Goal: Information Seeking & Learning: Learn about a topic

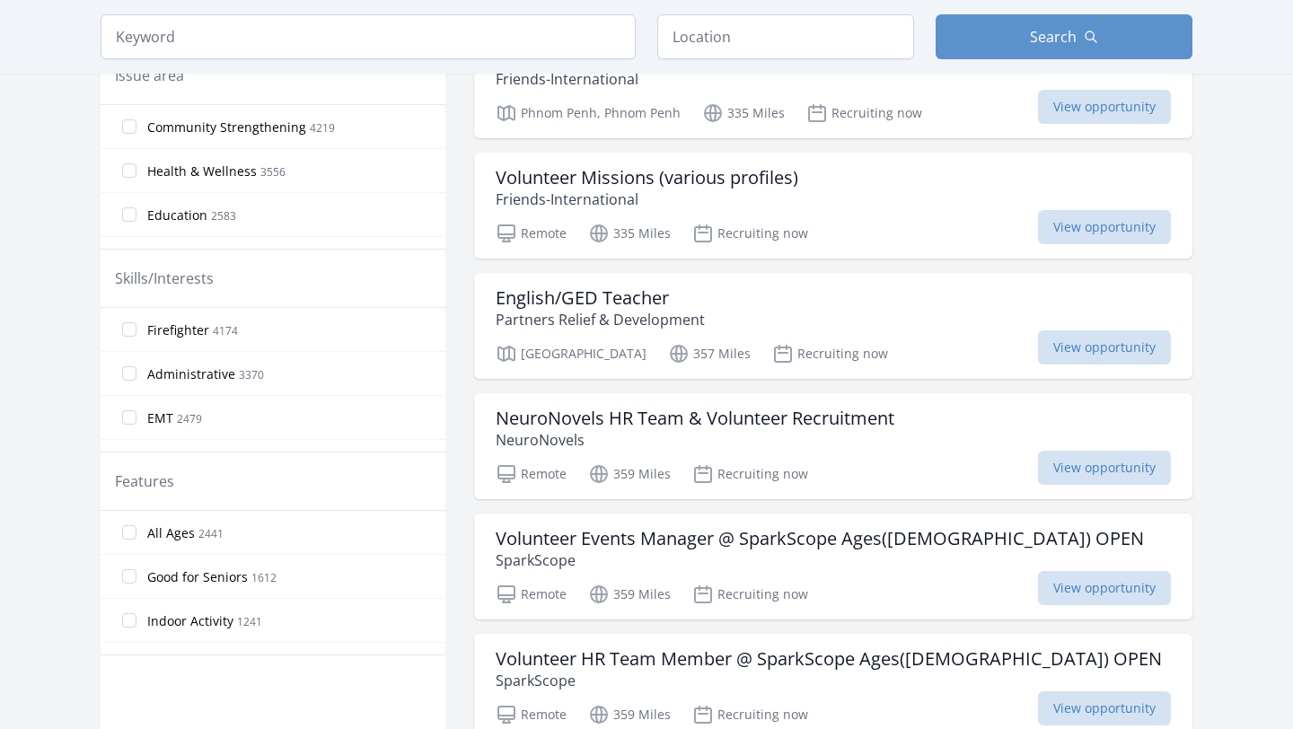
scroll to position [603, 0]
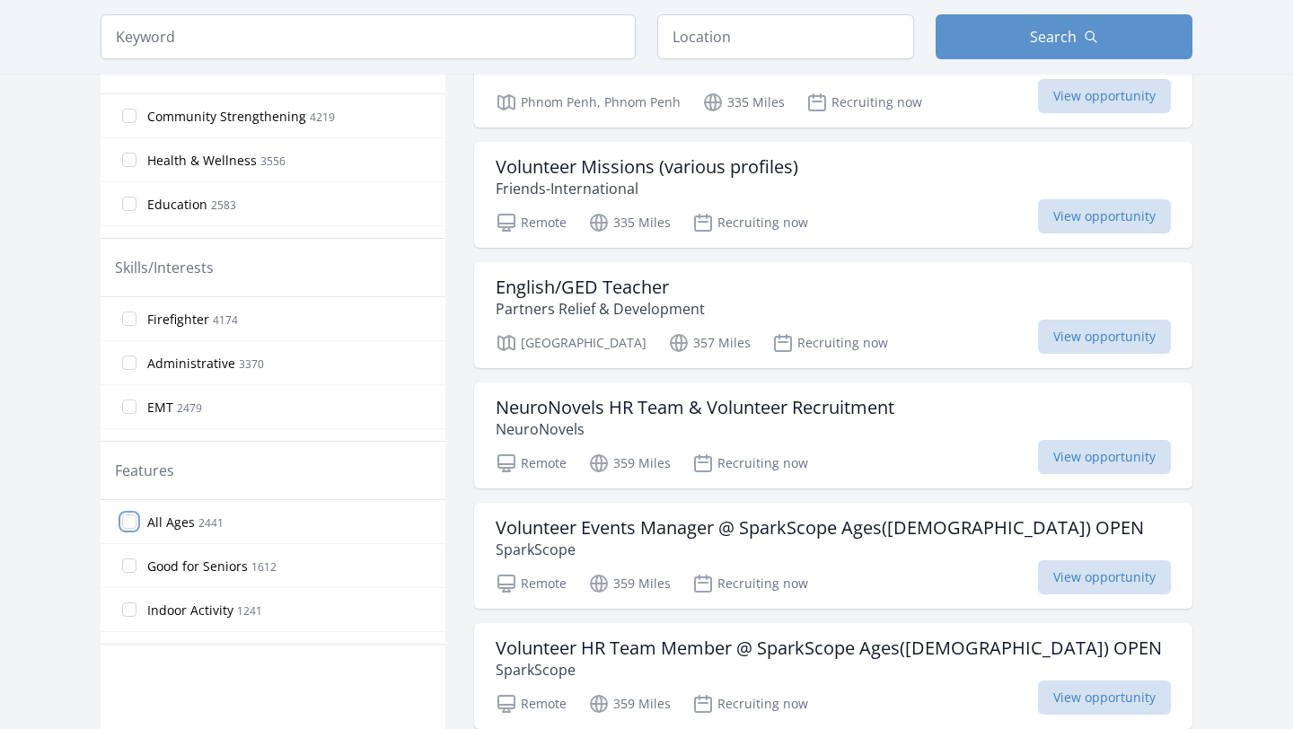
click at [136, 517] on input "All Ages 2441" at bounding box center [129, 522] width 14 height 14
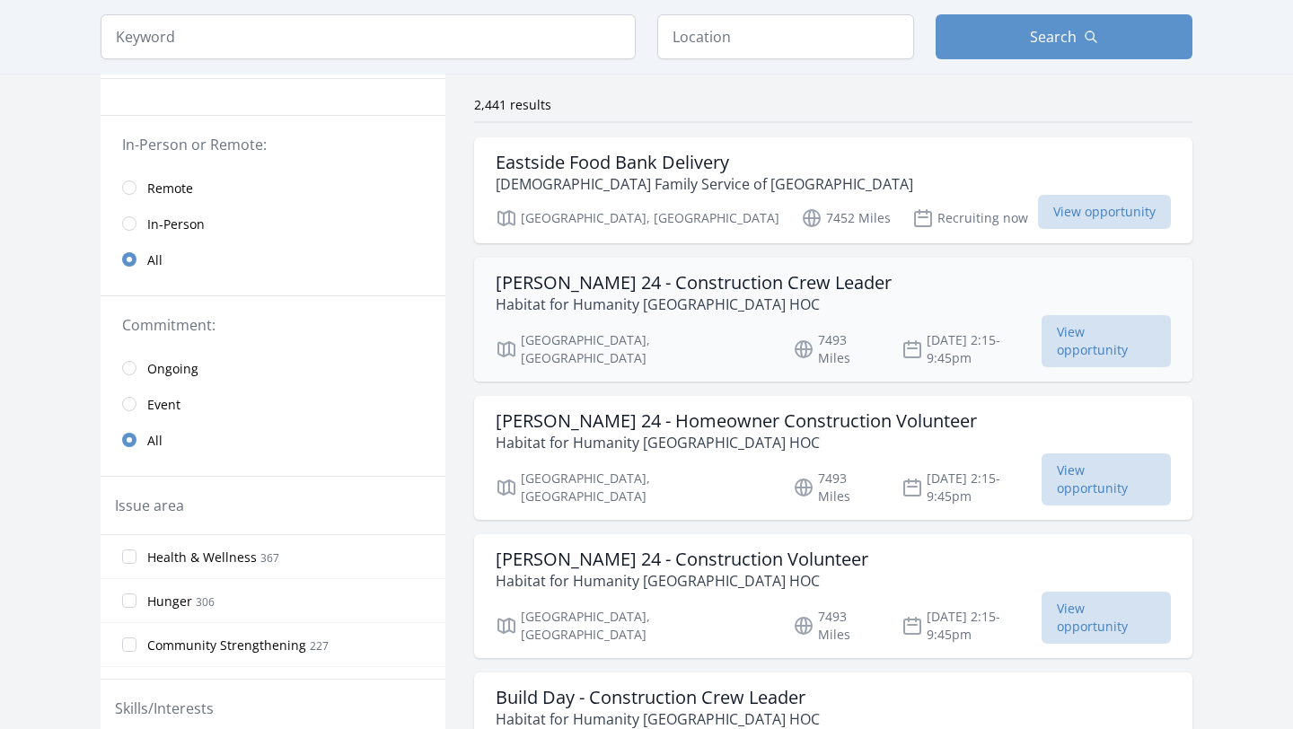
scroll to position [0, 0]
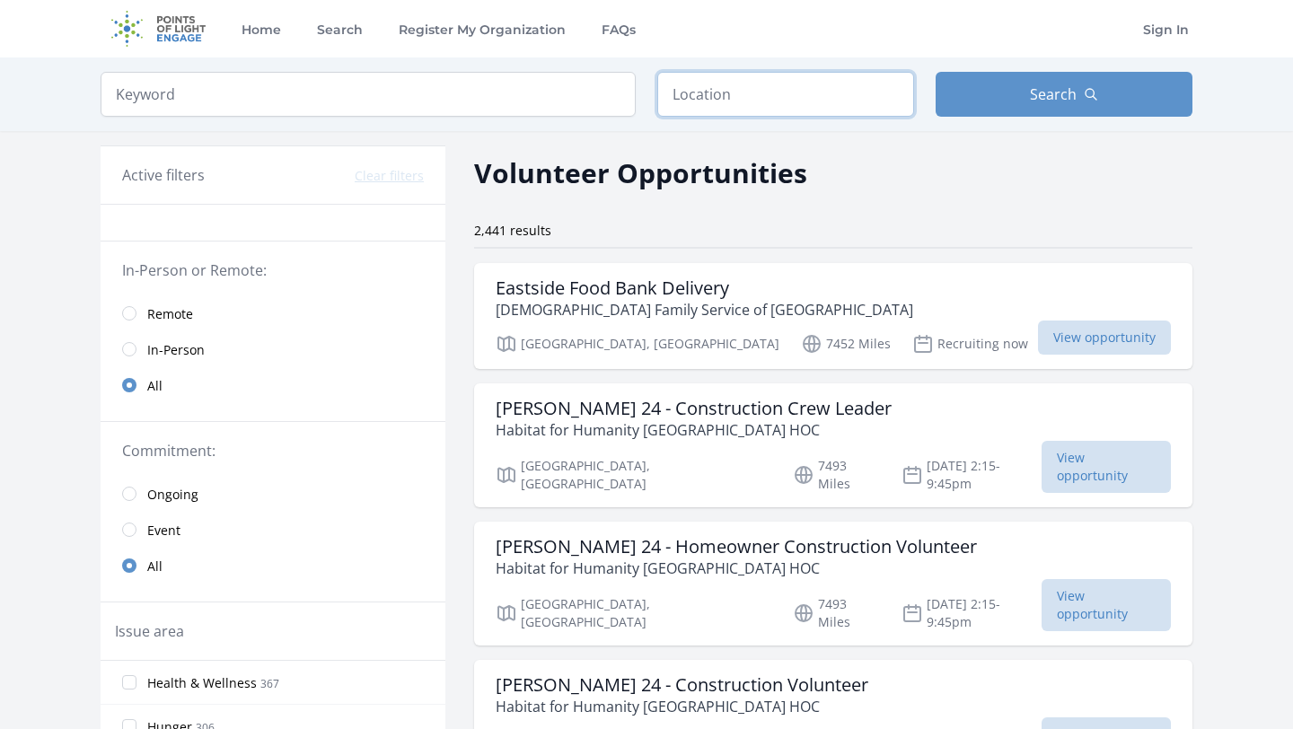
click at [794, 105] on input "text" at bounding box center [785, 94] width 257 height 45
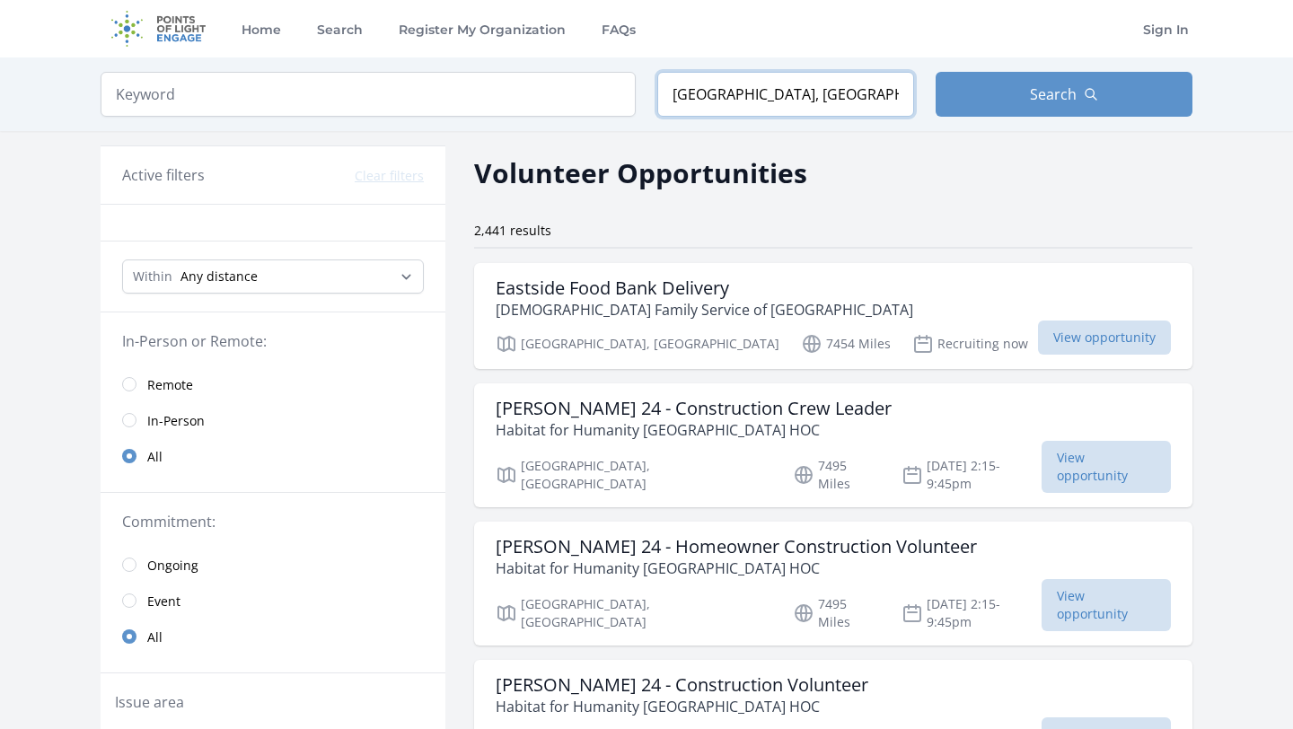
click at [744, 105] on input "[GEOGRAPHIC_DATA], [GEOGRAPHIC_DATA]" at bounding box center [785, 94] width 257 height 45
click at [741, 93] on input "[GEOGRAPHIC_DATA], [GEOGRAPHIC_DATA]" at bounding box center [785, 94] width 257 height 45
drag, startPoint x: 741, startPoint y: 93, endPoint x: 635, endPoint y: 92, distance: 106.0
click at [635, 92] on form "Keyword Location [GEOGRAPHIC_DATA], [GEOGRAPHIC_DATA] Search" at bounding box center [647, 94] width 1092 height 45
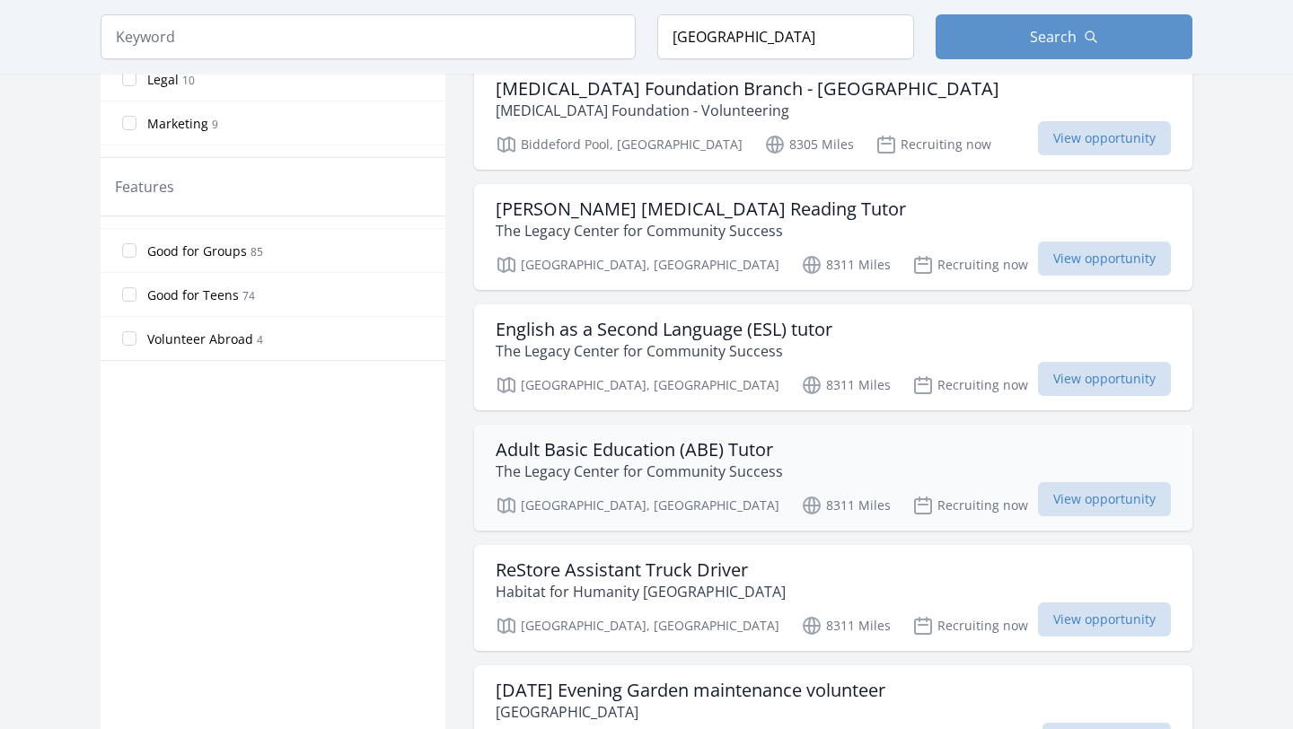
scroll to position [923, 0]
click at [290, 303] on label "Good for Teens 74" at bounding box center [273, 293] width 345 height 36
click at [136, 300] on input "Good for Teens 74" at bounding box center [129, 293] width 14 height 14
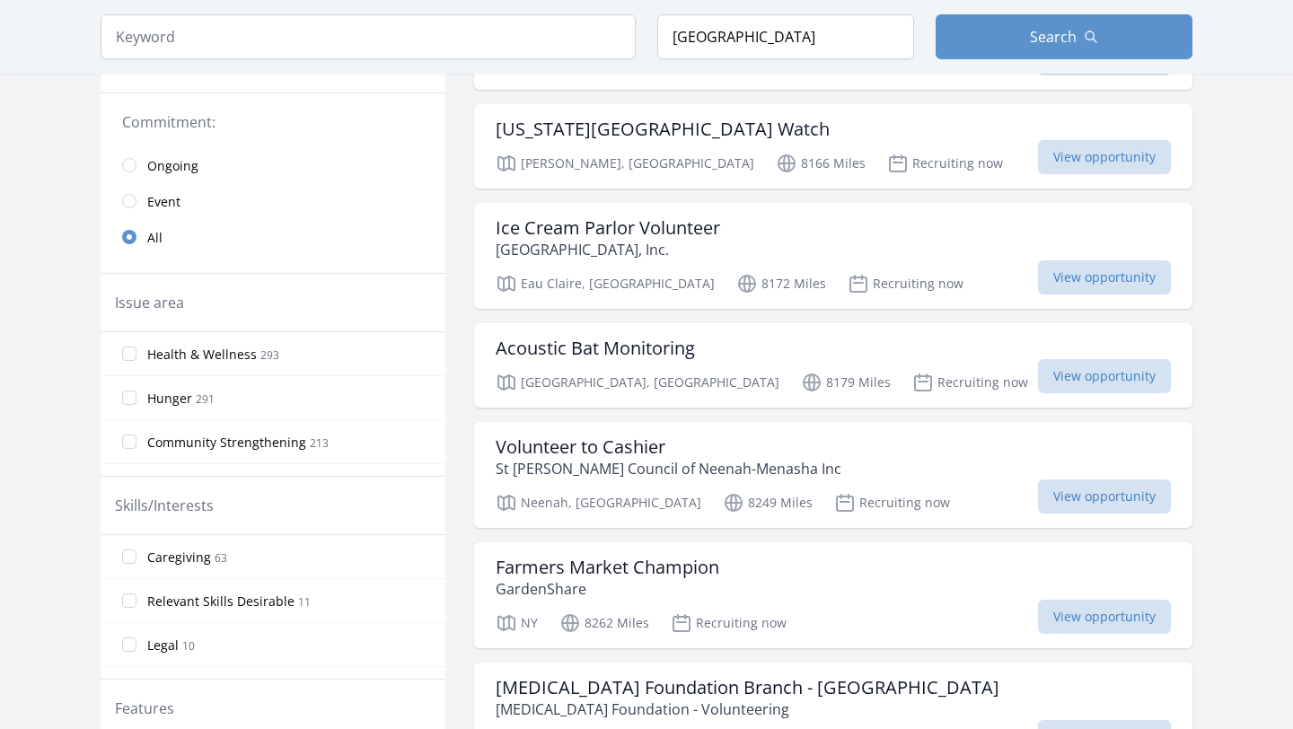
scroll to position [0, 0]
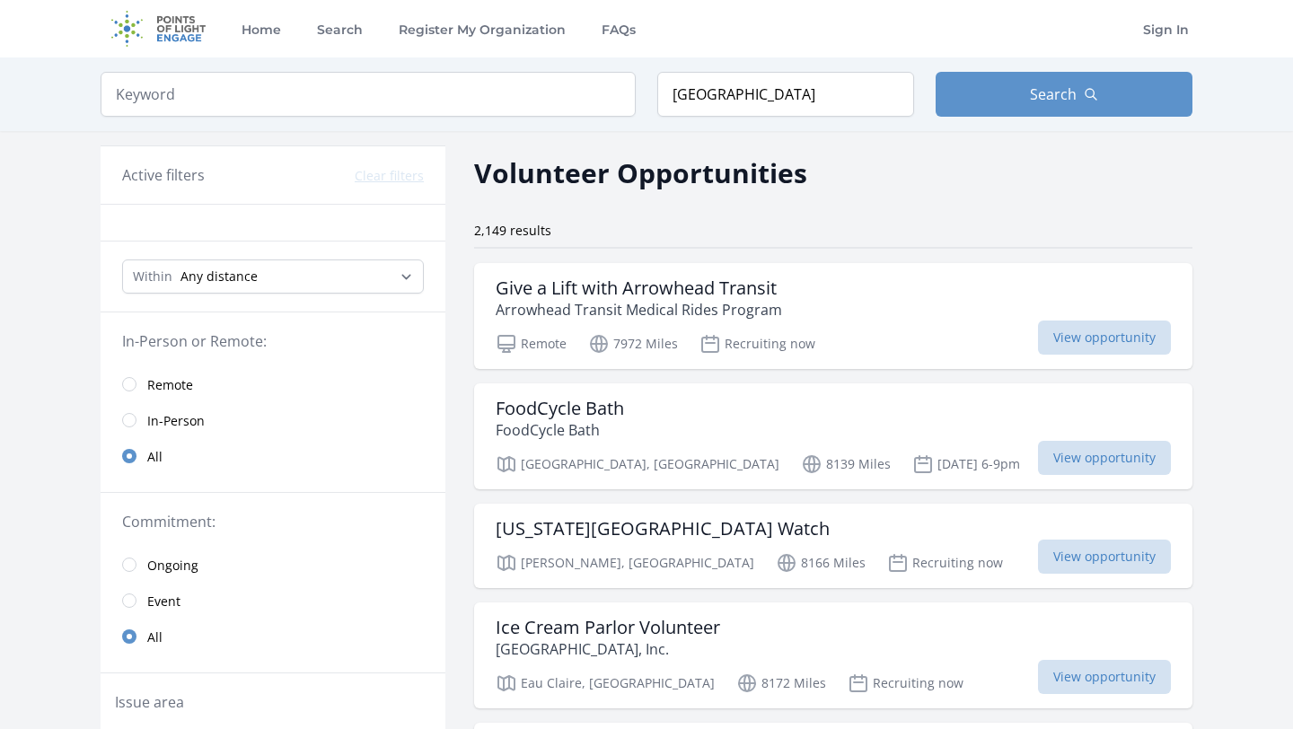
type input "[GEOGRAPHIC_DATA], [GEOGRAPHIC_DATA]"
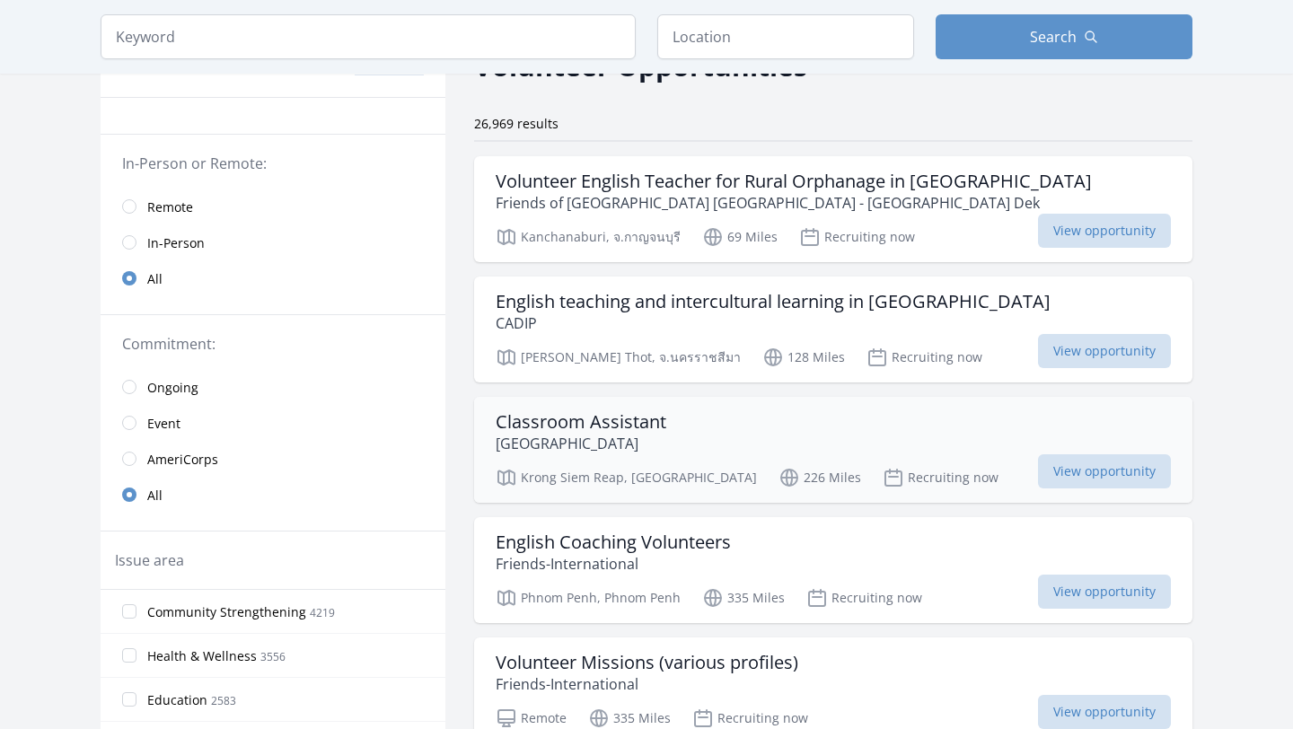
scroll to position [102, 0]
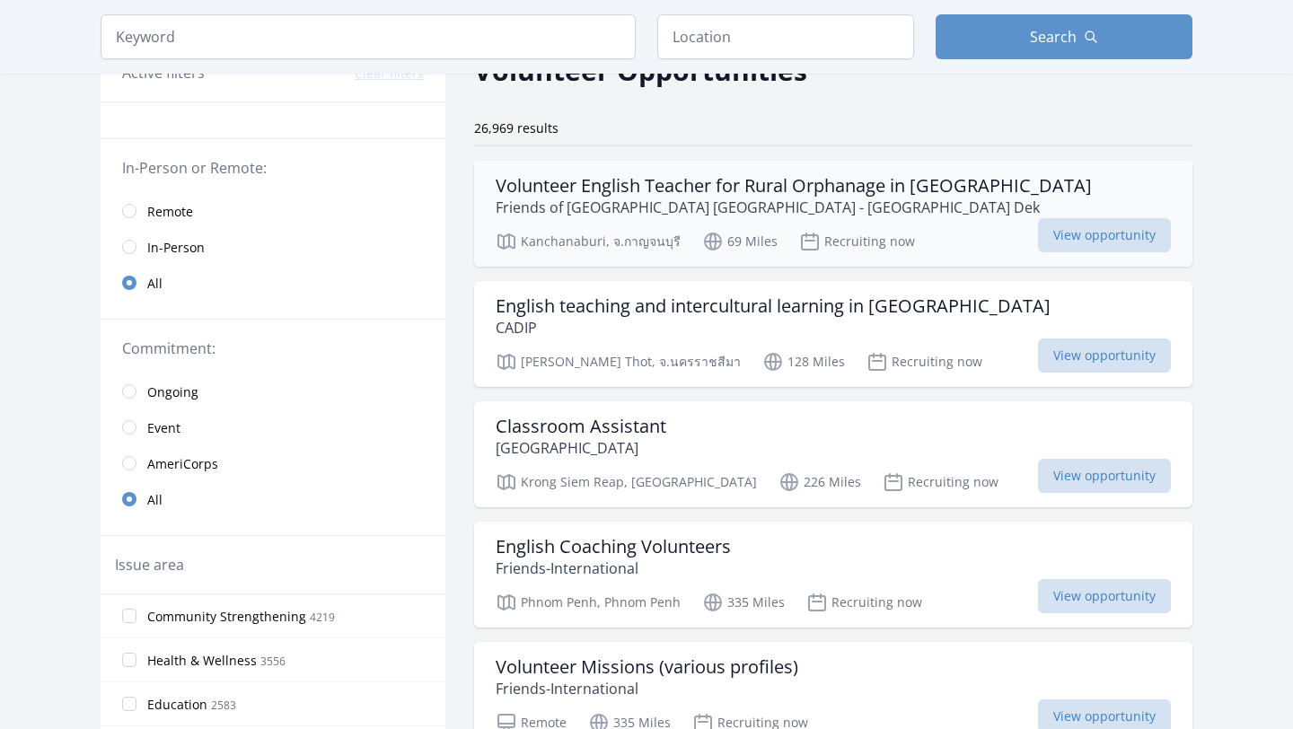
click at [720, 206] on p "Friends of [GEOGRAPHIC_DATA] [GEOGRAPHIC_DATA] - [GEOGRAPHIC_DATA] Dek" at bounding box center [794, 208] width 596 height 22
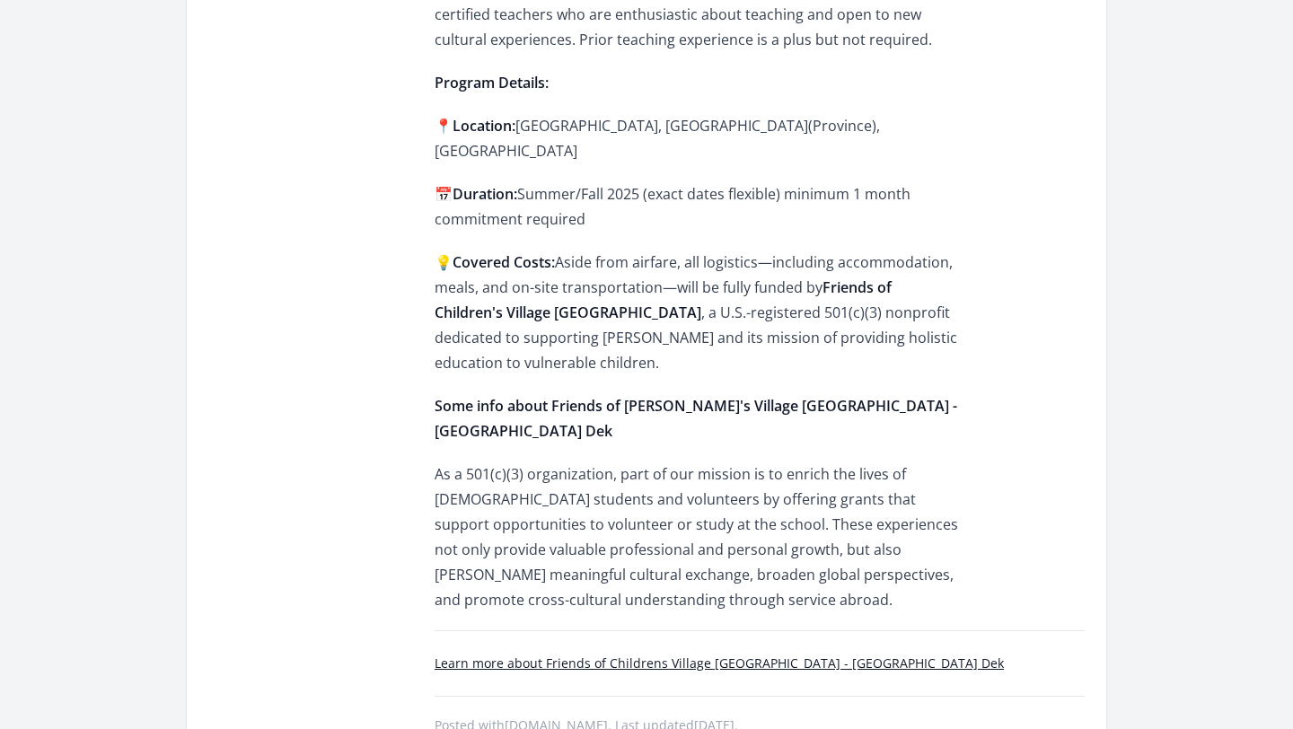
scroll to position [1360, 0]
